Goal: Information Seeking & Learning: Learn about a topic

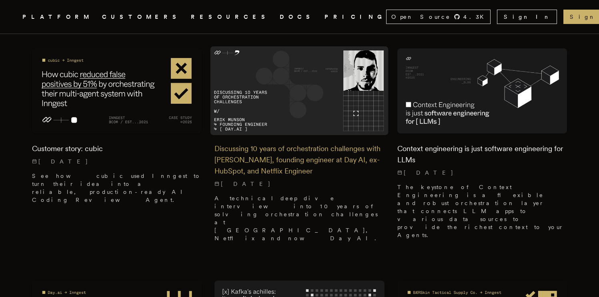
scroll to position [238, 0]
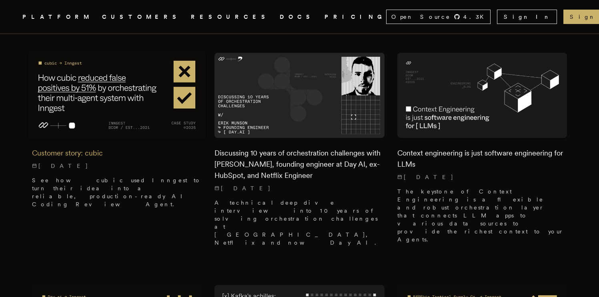
click at [152, 162] on p "9/3/2025" at bounding box center [117, 166] width 170 height 8
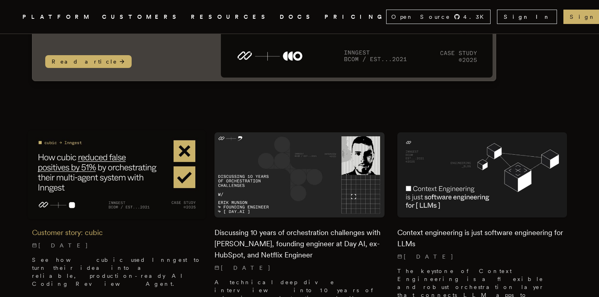
scroll to position [0, 0]
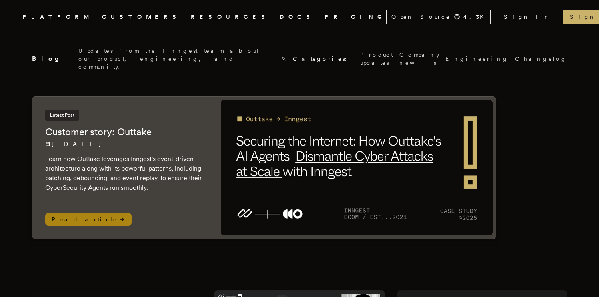
click at [156, 136] on div "Latest Post Customer story: Outtake 9/5/2025 Learn how Outtake leverages Innges…" at bounding box center [125, 151] width 160 height 83
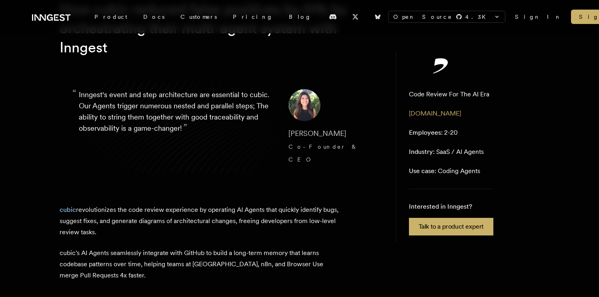
scroll to position [116, 0]
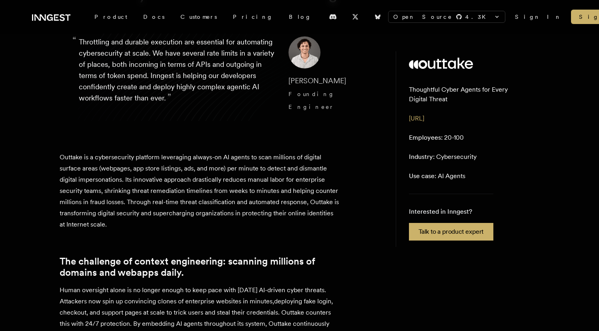
scroll to position [110, 0]
